Goal: Transaction & Acquisition: Purchase product/service

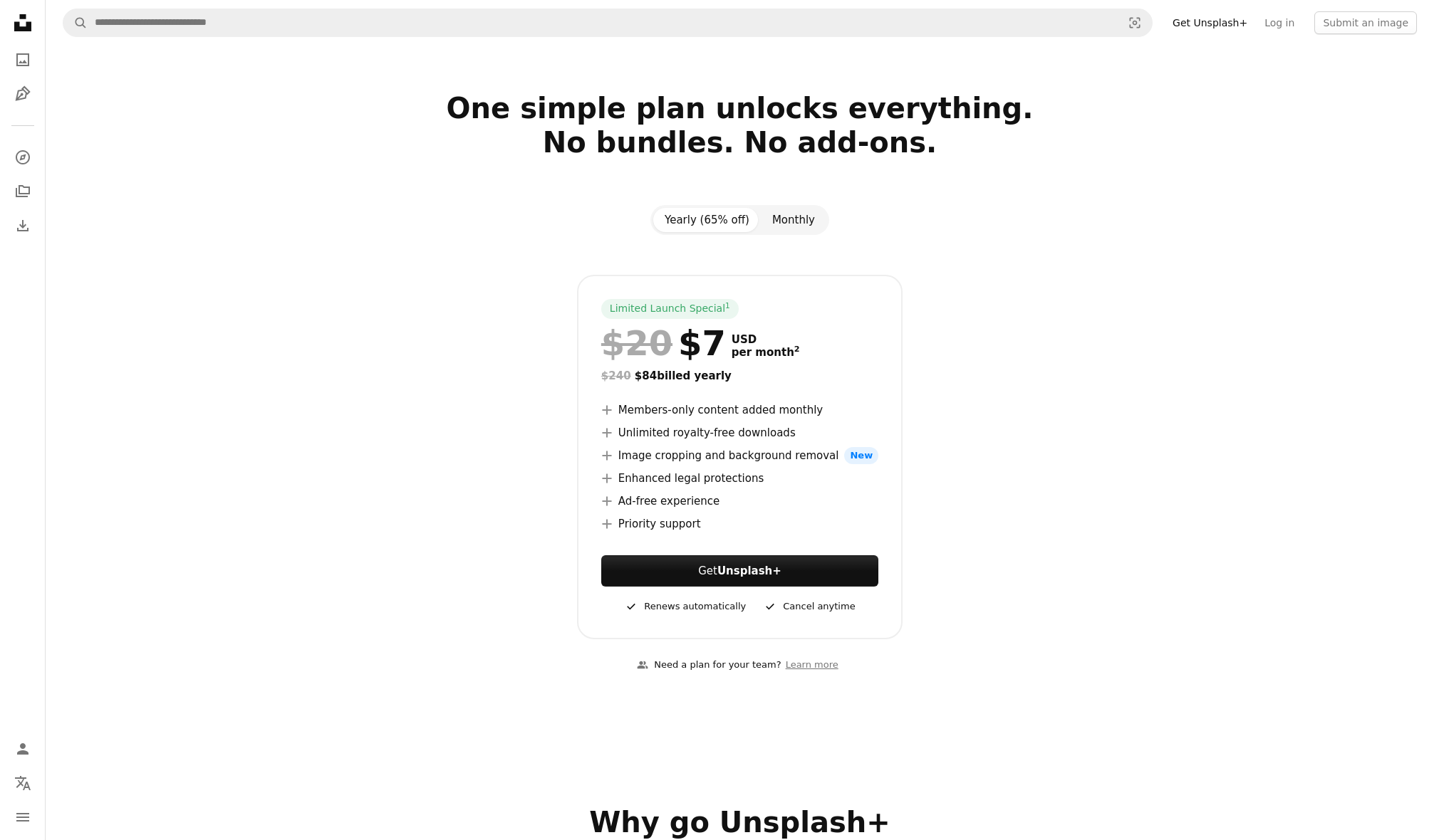
click at [796, 215] on button "Monthly" at bounding box center [793, 219] width 65 height 24
click at [708, 224] on button "Yearly (65% off)" at bounding box center [706, 219] width 108 height 24
click at [22, 185] on icon "A stack of folders" at bounding box center [23, 192] width 17 height 17
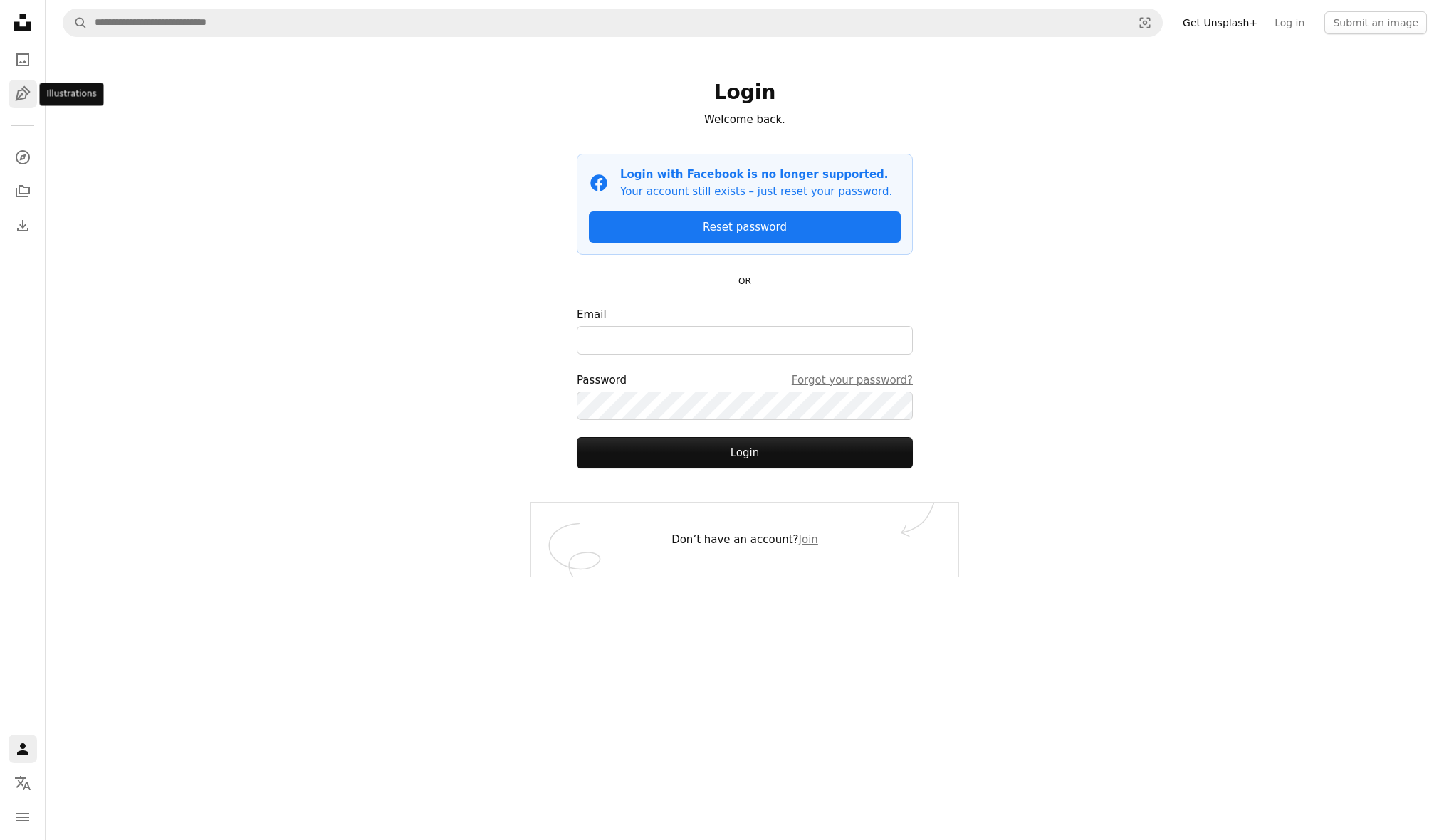
click at [20, 99] on icon "Illustrations" at bounding box center [22, 94] width 15 height 15
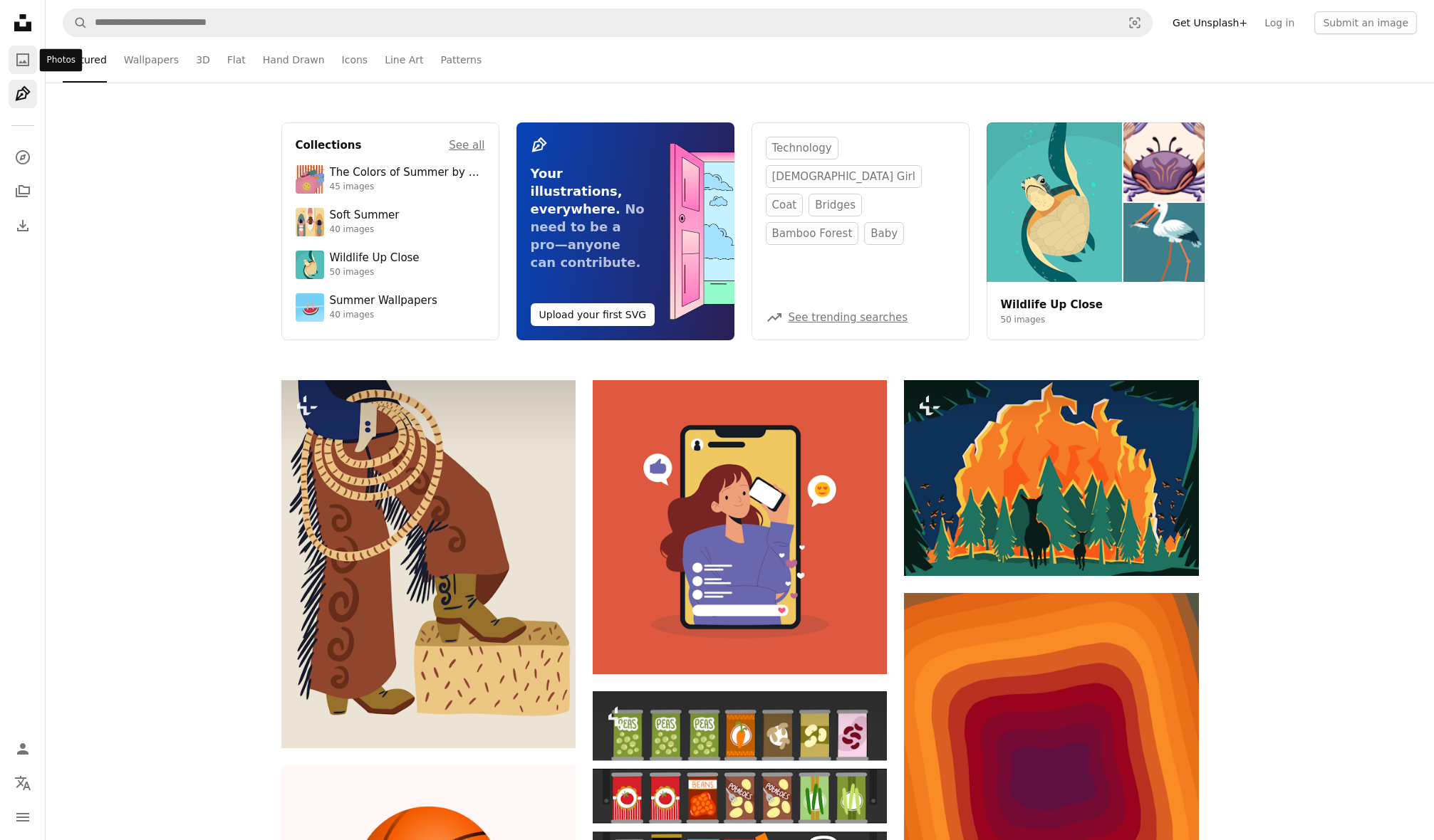
click at [19, 46] on link "A photo" at bounding box center [23, 60] width 28 height 28
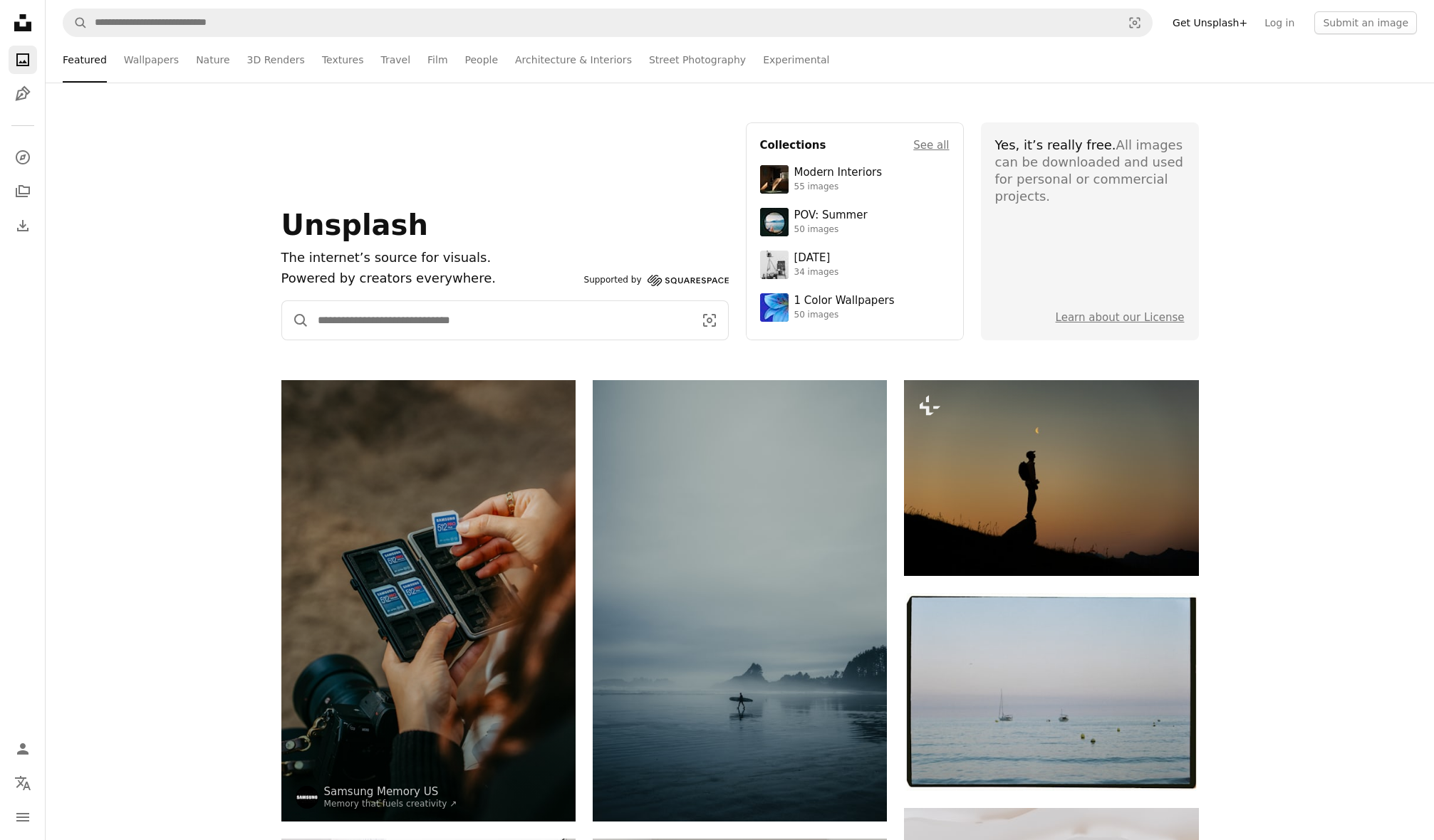
click at [362, 312] on input "Find visuals sitewide" at bounding box center [500, 320] width 382 height 39
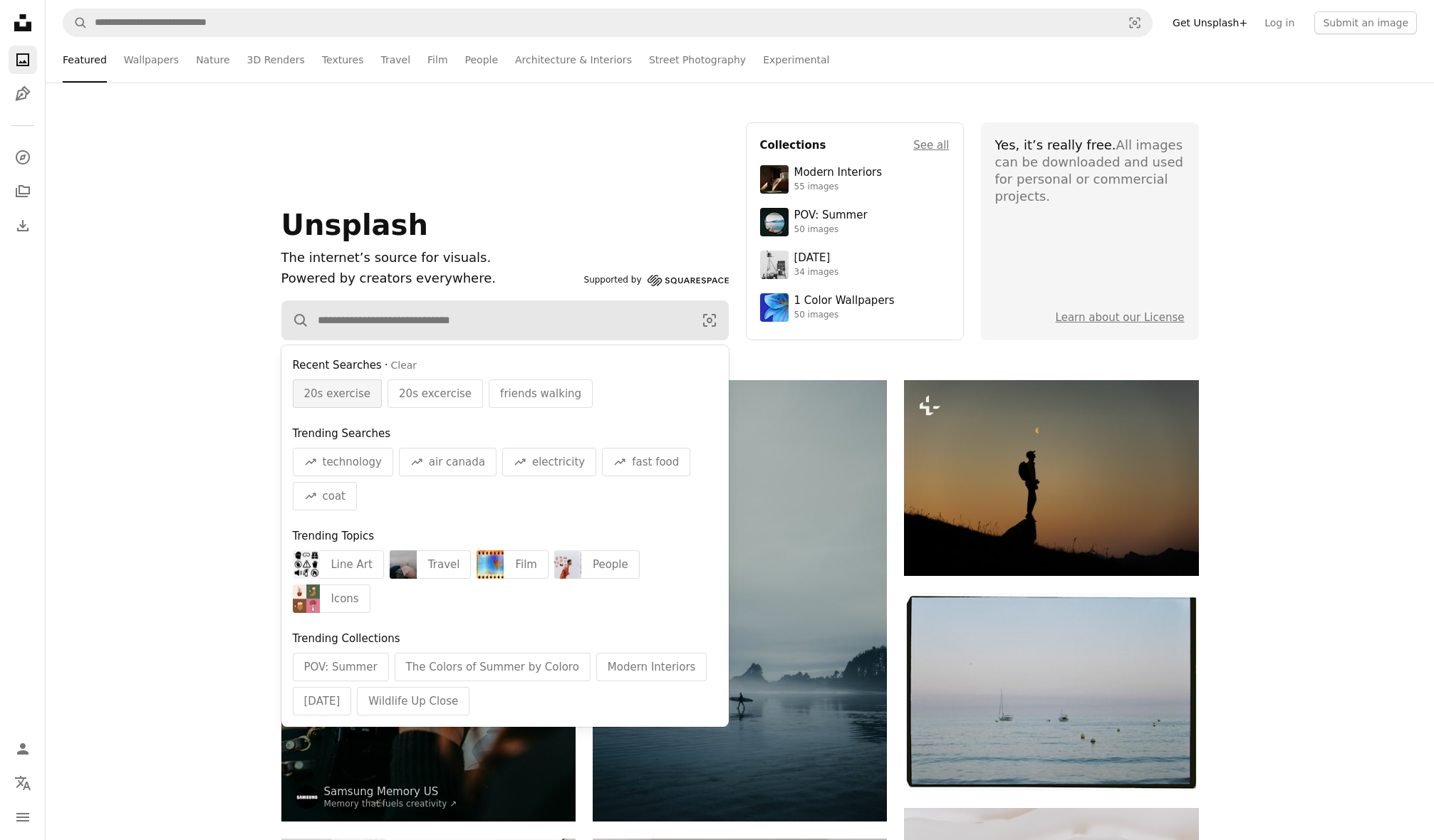
click at [333, 401] on span "20s exercise" at bounding box center [337, 394] width 67 height 17
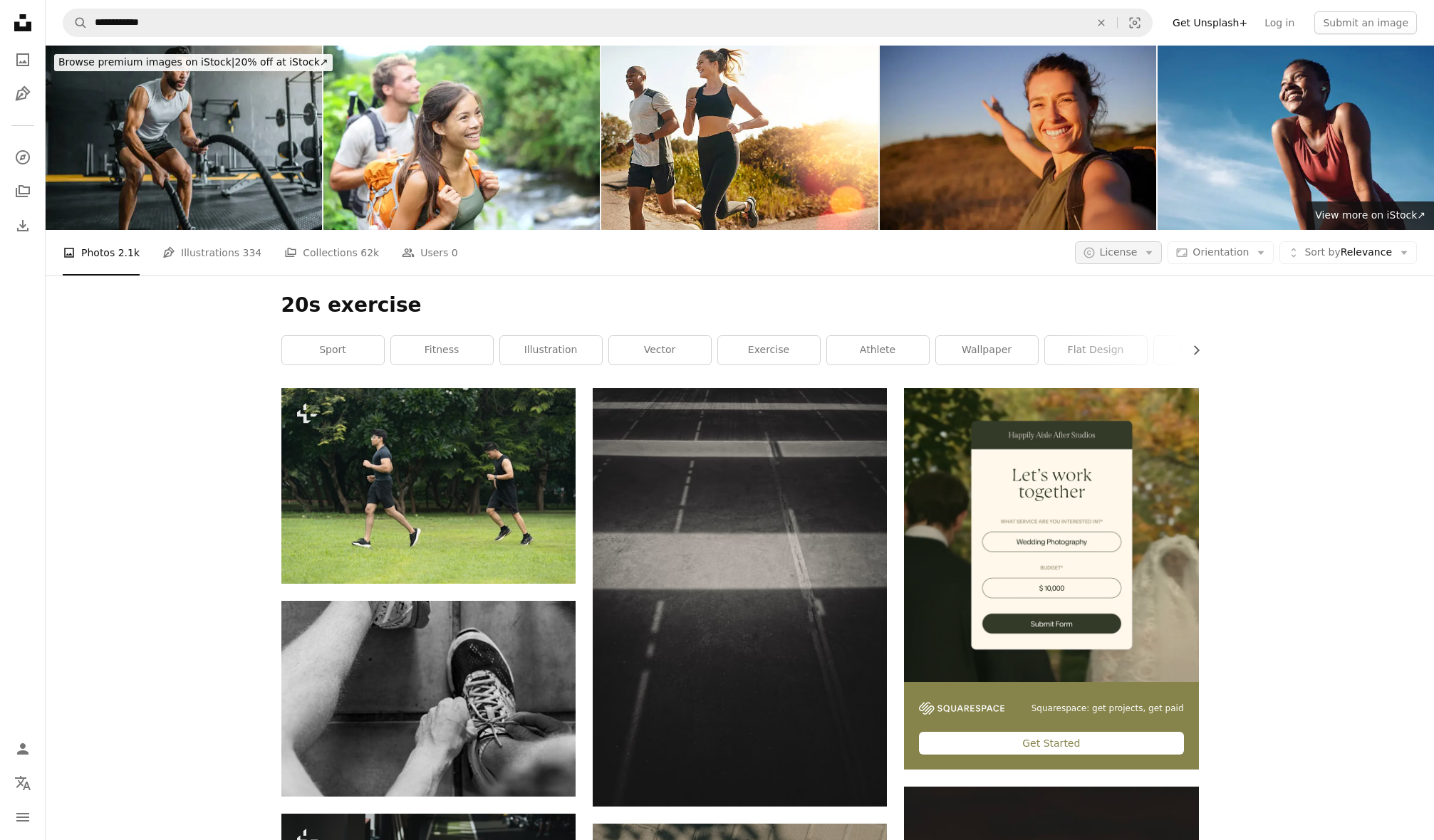
click at [1146, 252] on button "A copyright icon © License Arrow down" at bounding box center [1118, 252] width 87 height 23
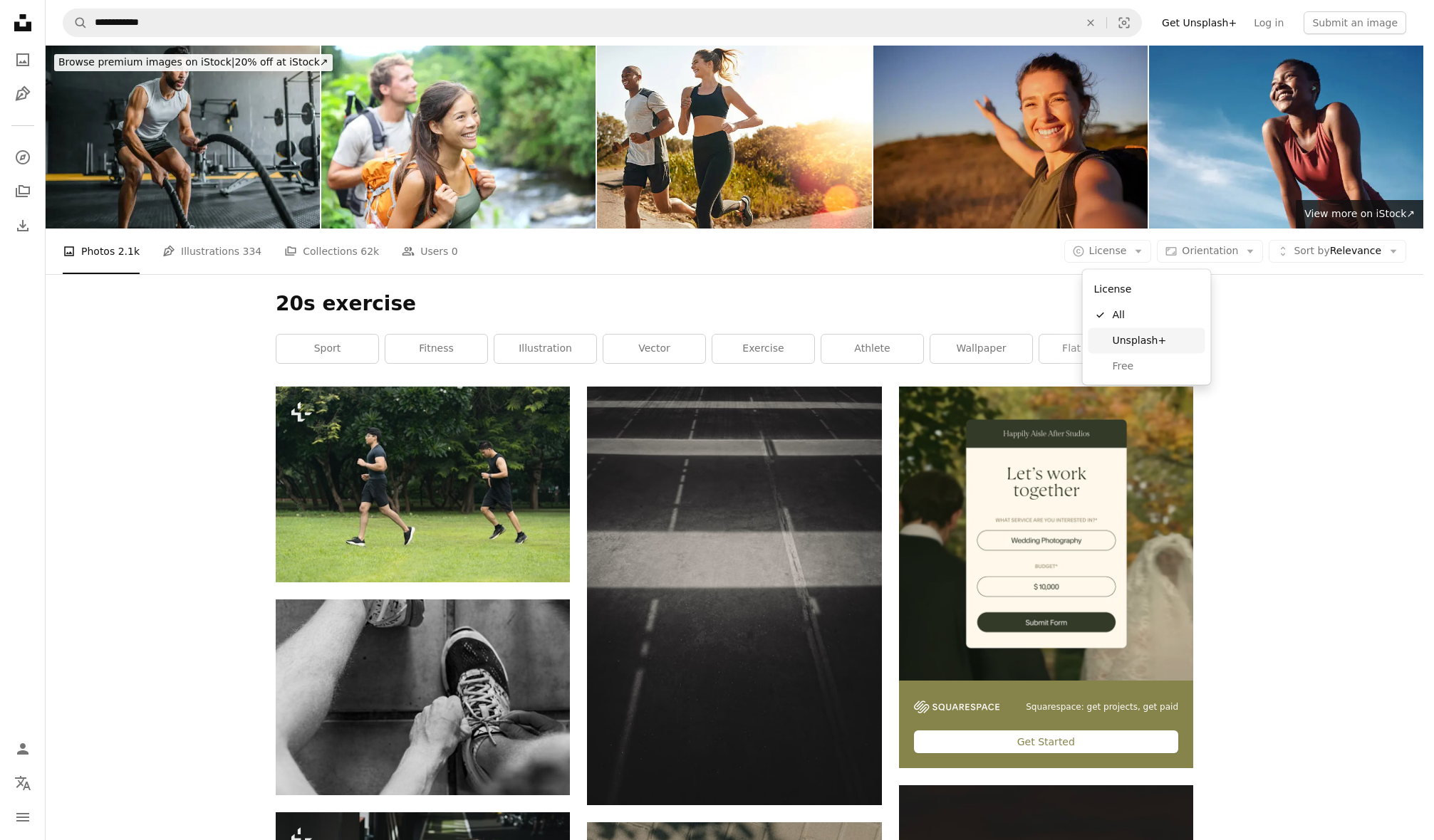
click at [1162, 335] on span "Unsplash+" at bounding box center [1156, 341] width 87 height 14
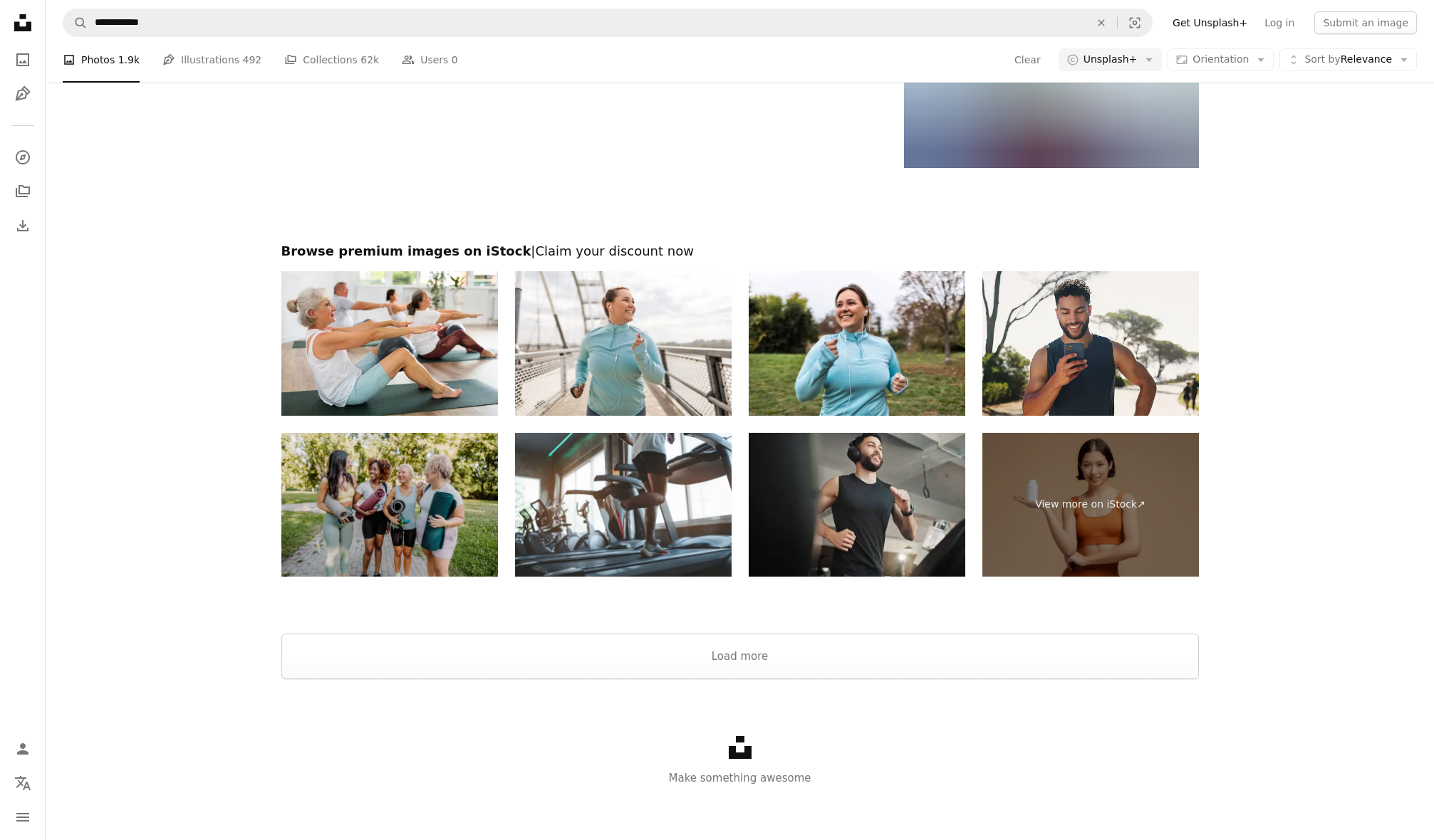
scroll to position [2121, 0]
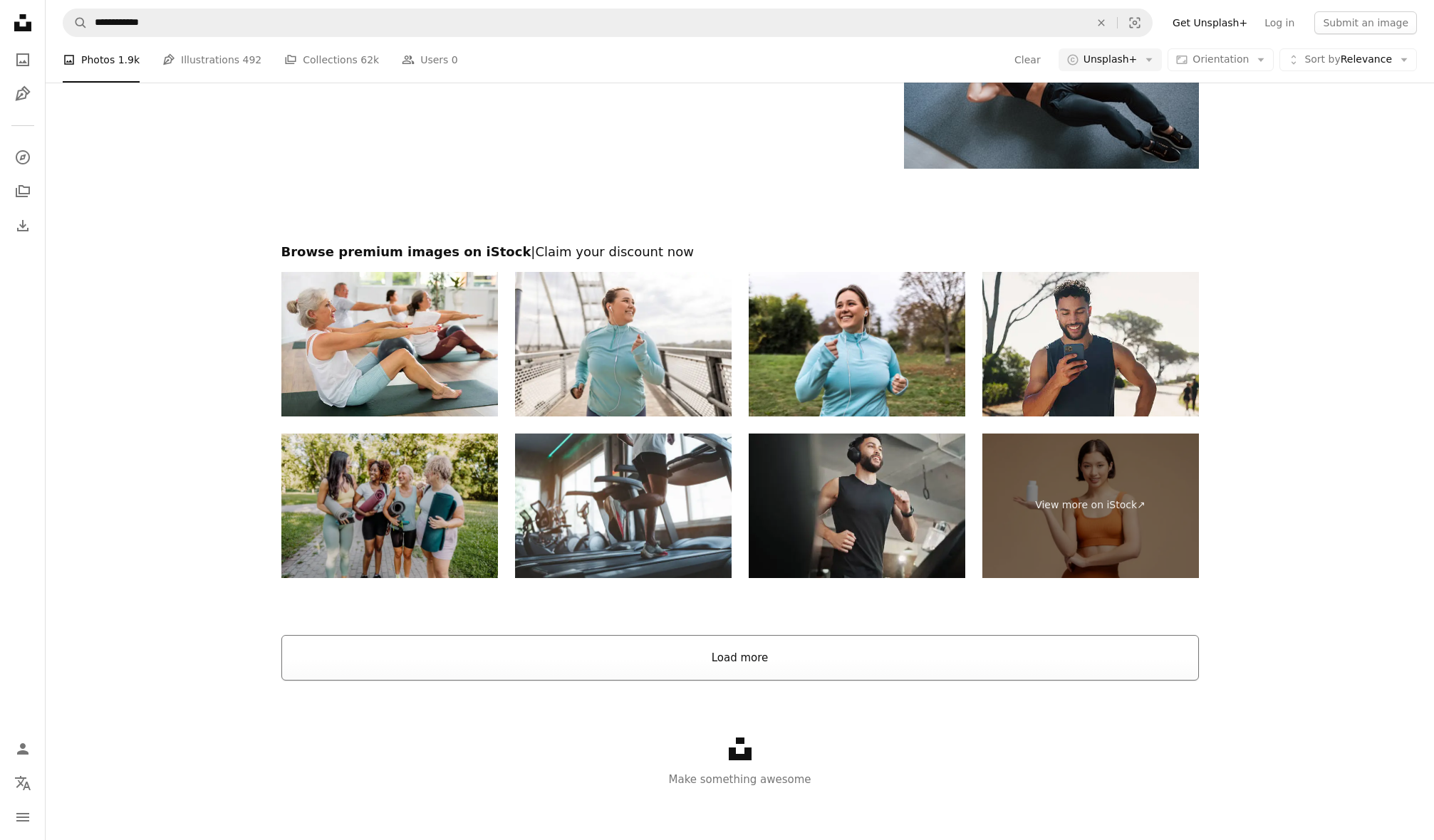
click at [804, 644] on button "Load more" at bounding box center [740, 658] width 917 height 46
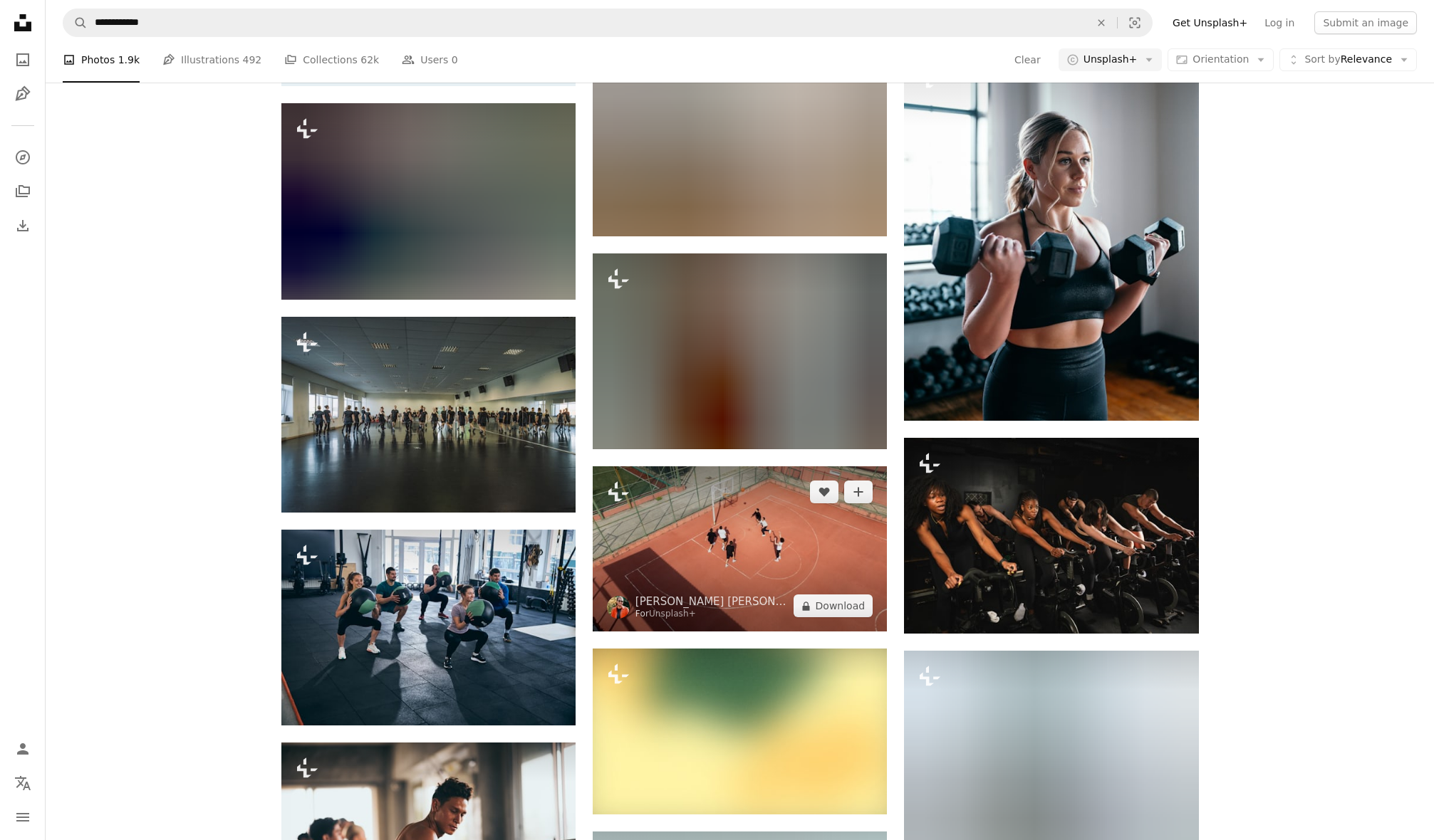
scroll to position [3501, 0]
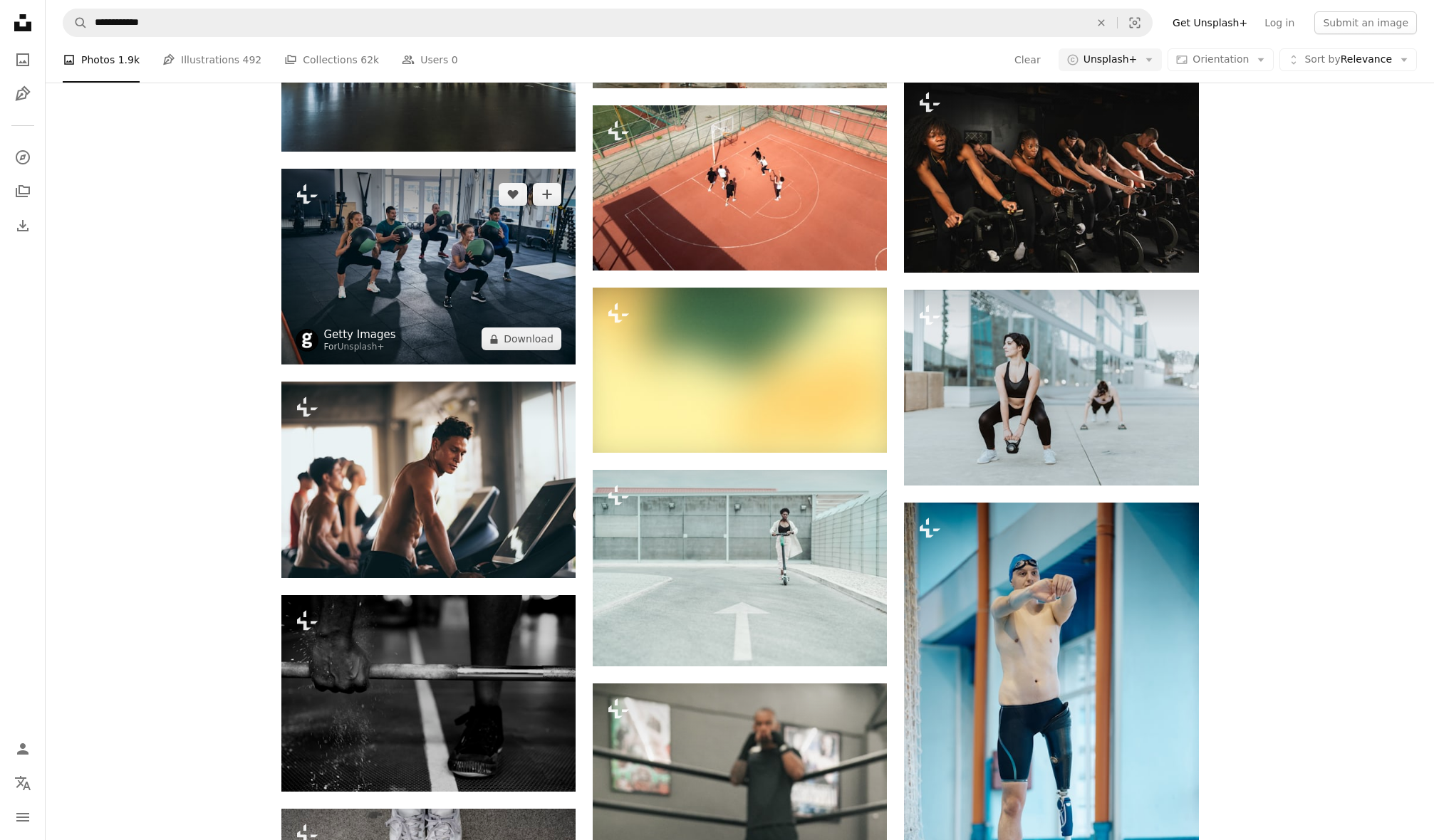
click at [348, 331] on link "Getty Images" at bounding box center [359, 334] width 72 height 14
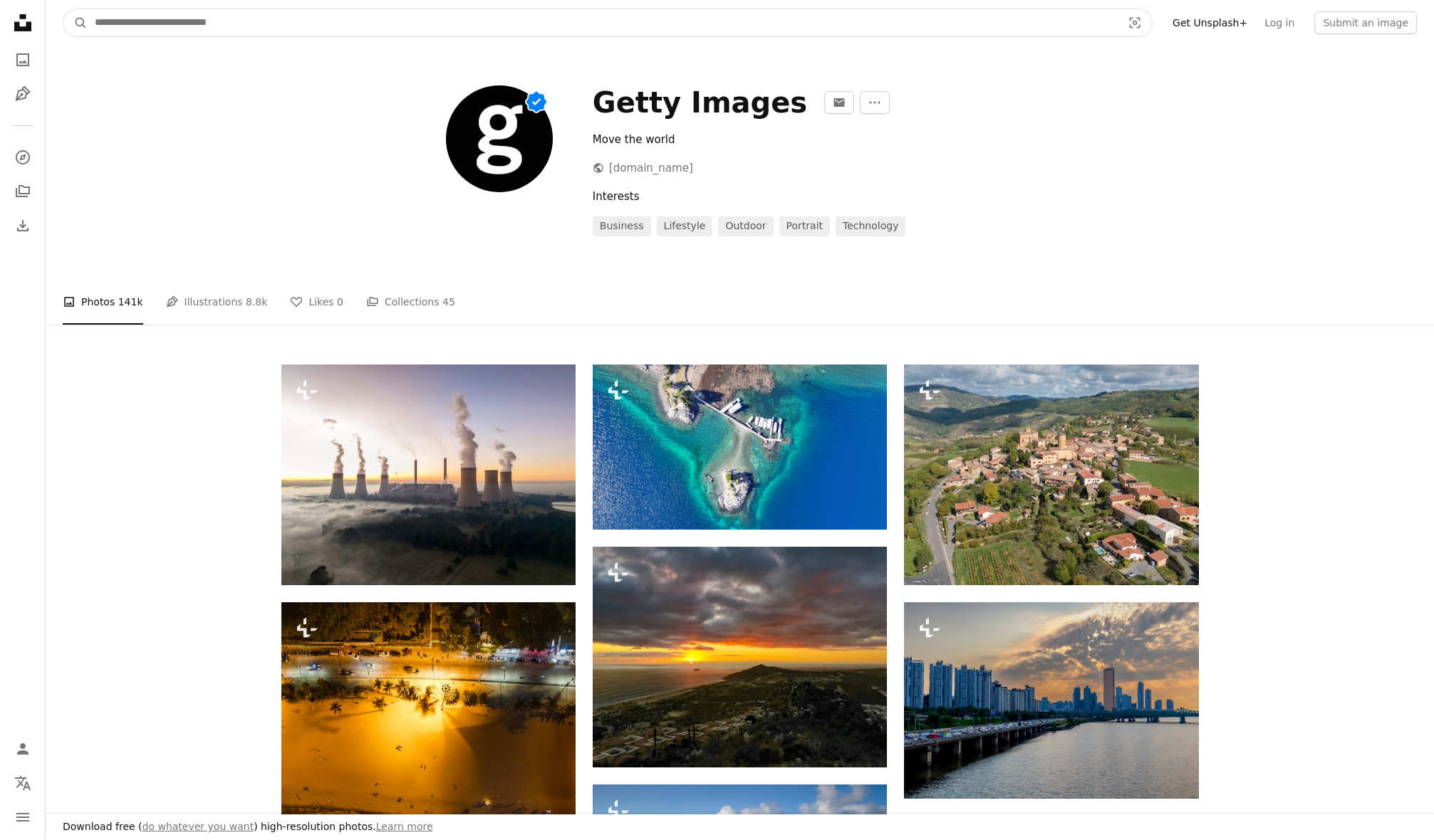
click at [179, 27] on input "Find visuals sitewide" at bounding box center [602, 23] width 1030 height 27
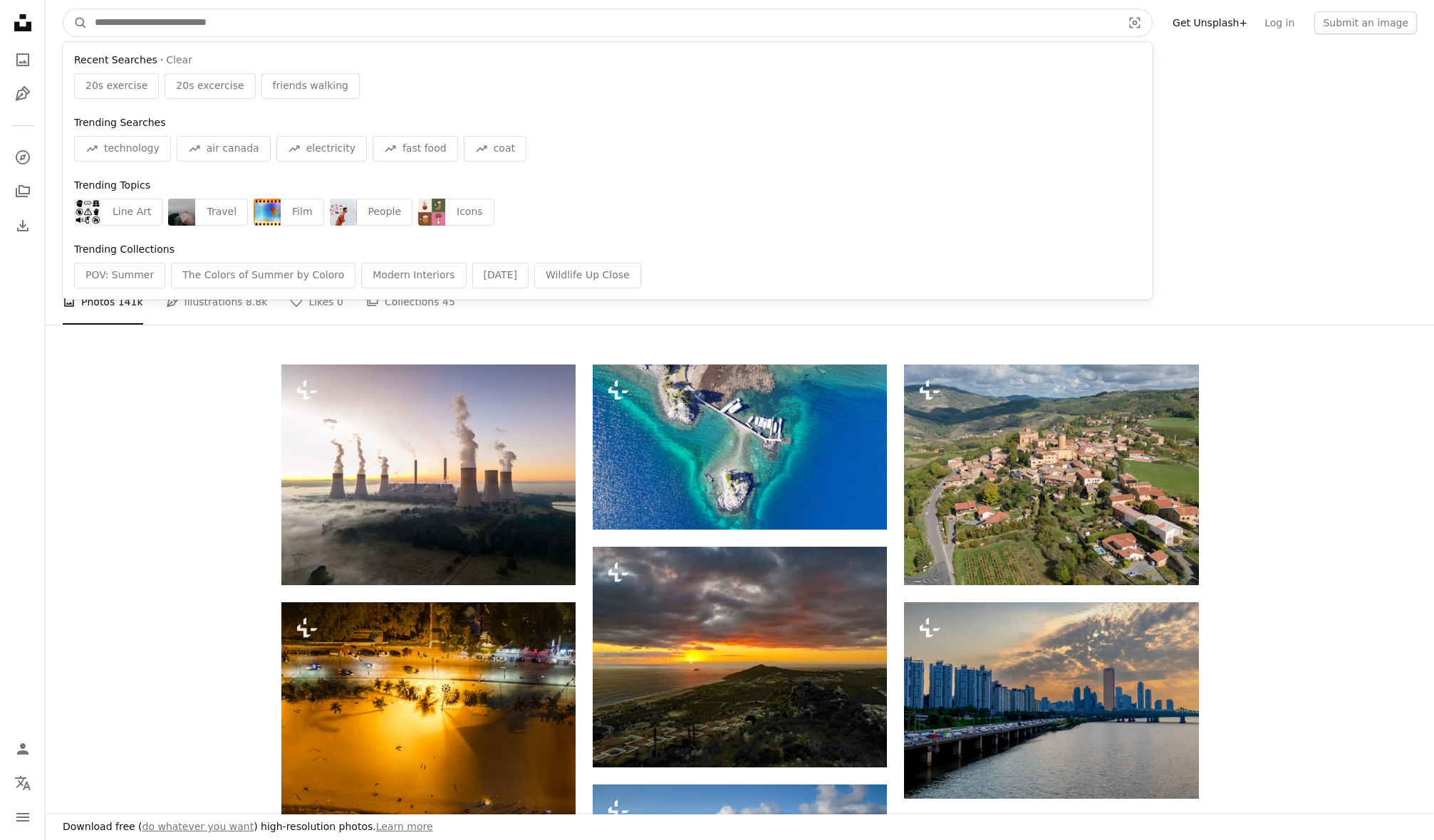
click at [138, 71] on div "Find visuals sitewide" at bounding box center [607, 70] width 1067 height 6
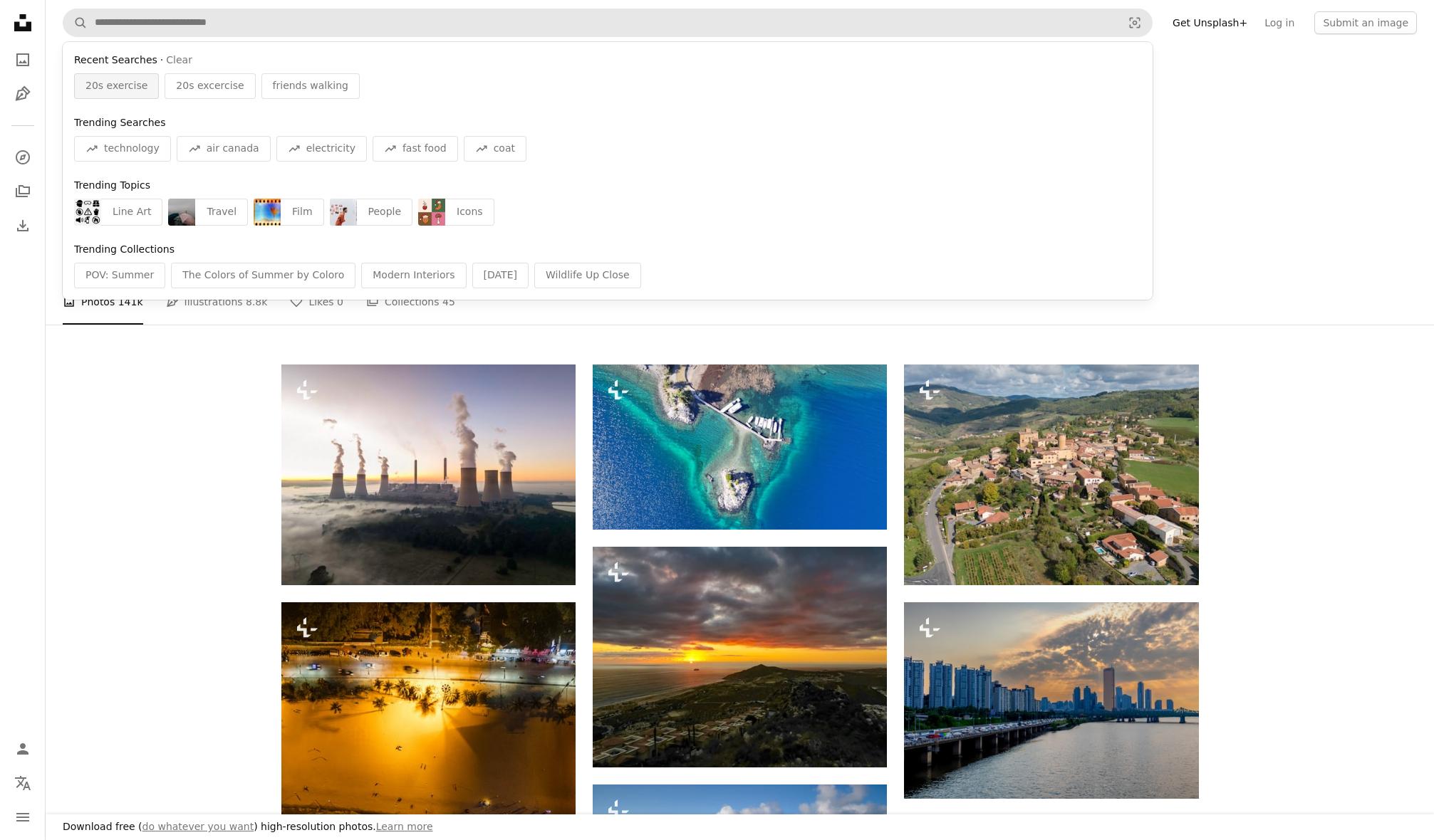
click at [118, 92] on div "20s exercise" at bounding box center [116, 86] width 85 height 26
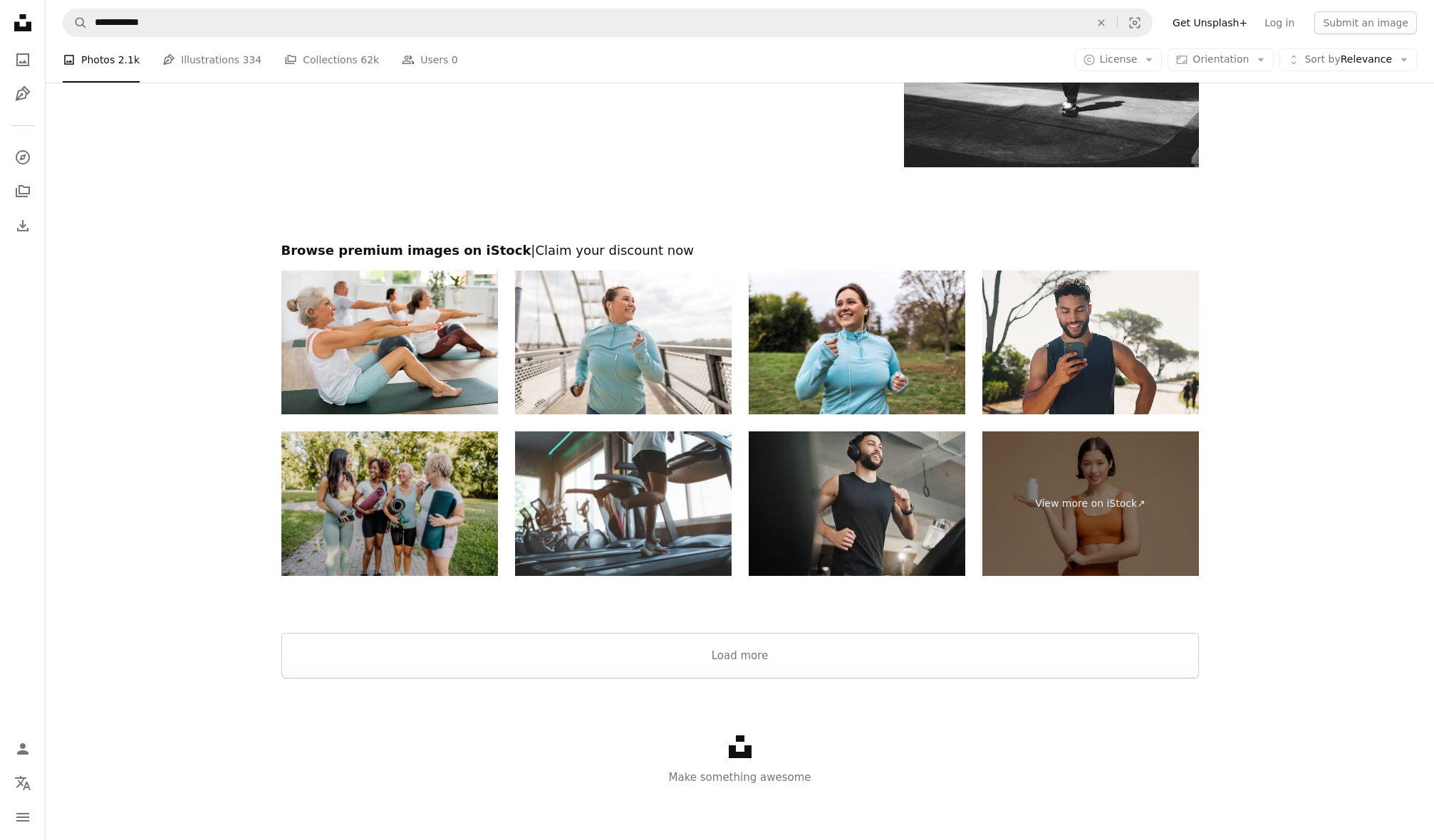
scroll to position [2530, 0]
